Goal: Task Accomplishment & Management: Use online tool/utility

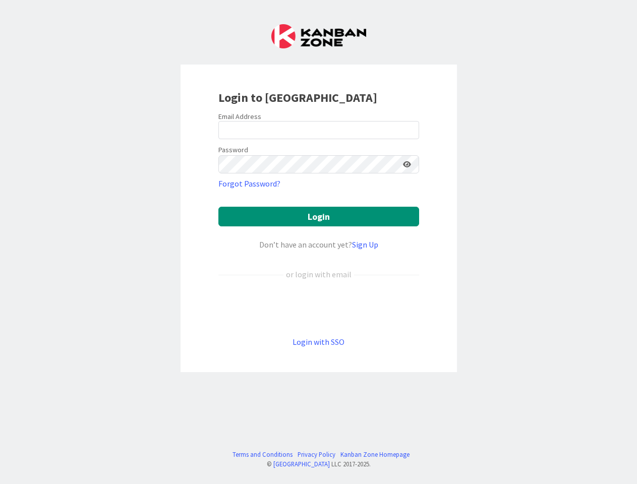
click at [318, 242] on div "Don’t have an account yet? Sign Up" at bounding box center [318, 245] width 201 height 12
click at [407, 164] on icon at bounding box center [407, 164] width 8 height 7
click at [319, 216] on button "Login" at bounding box center [318, 217] width 201 height 20
